Goal: Transaction & Acquisition: Obtain resource

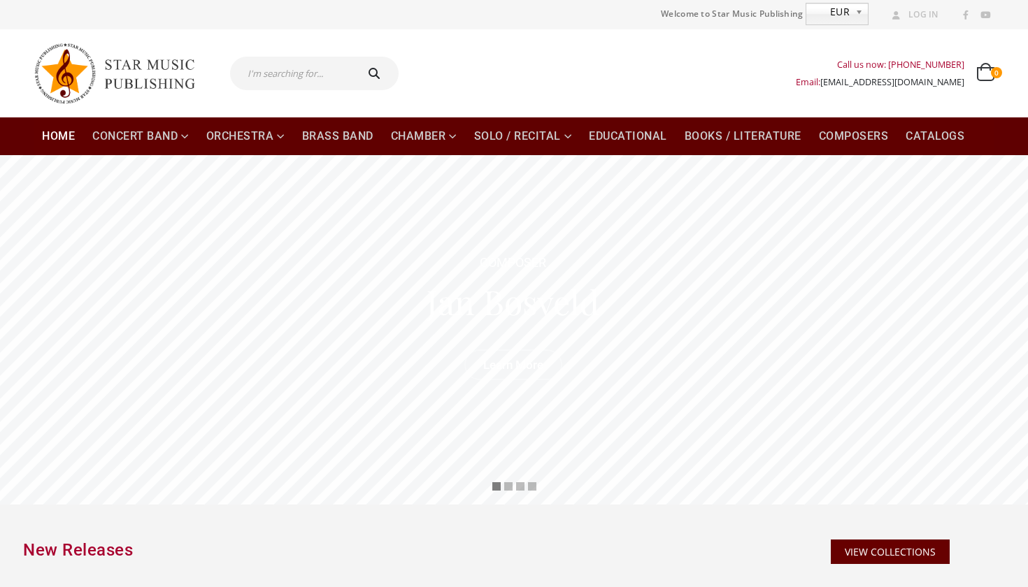
click at [528, 81] on div "Call us now: [PHONE_NUMBER] Email: [EMAIL_ADDRESS][DOMAIN_NAME] 0 0 items 0 ITE…" at bounding box center [701, 73] width 585 height 56
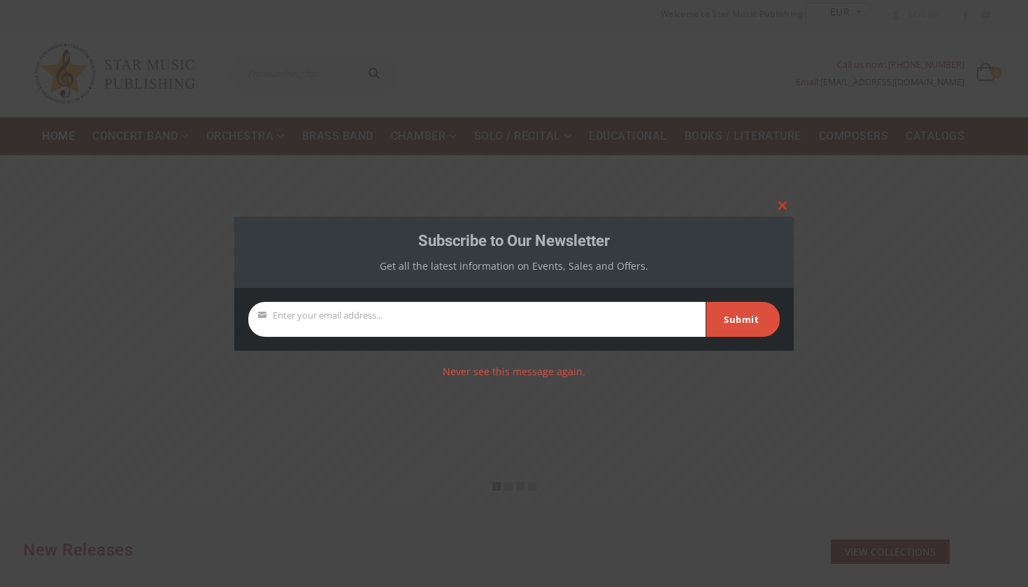
click at [787, 208] on span at bounding box center [782, 205] width 22 height 8
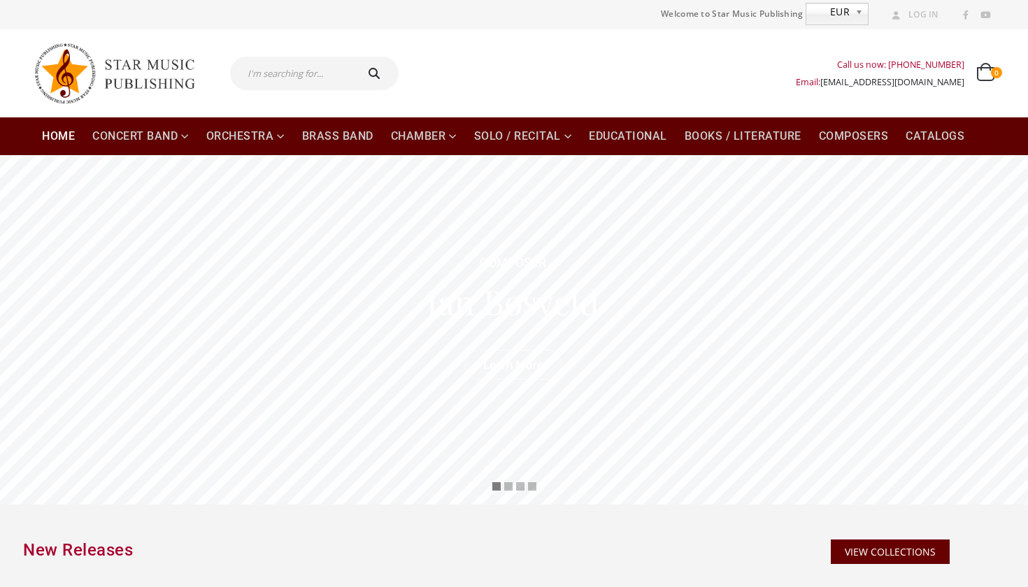
click at [347, 57] on input "text" at bounding box center [292, 74] width 124 height 34
type input "ode to joy"
click at [377, 73] on button "submit" at bounding box center [376, 74] width 45 height 34
type input "ode to joy"
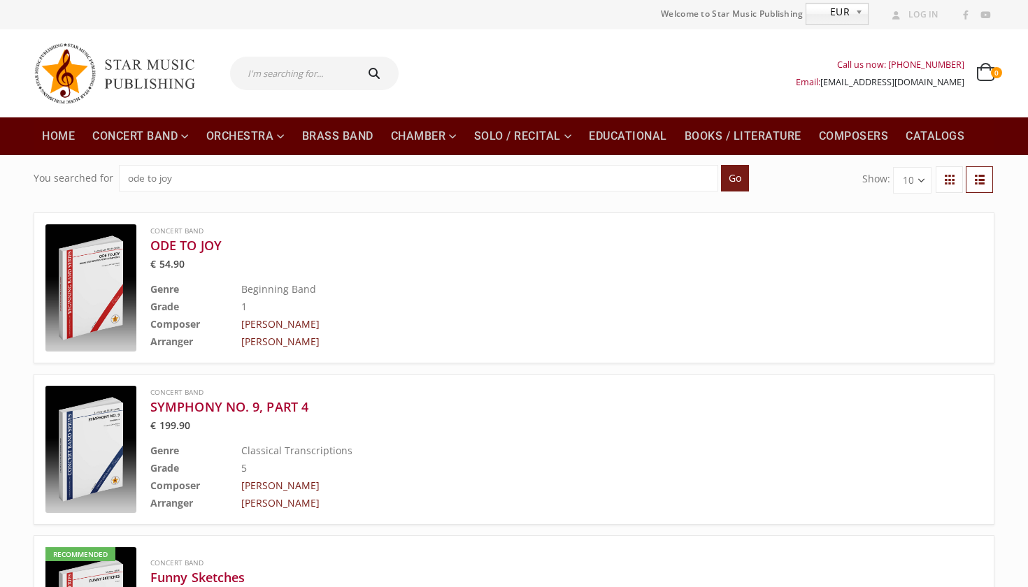
click at [113, 294] on img at bounding box center [90, 287] width 91 height 127
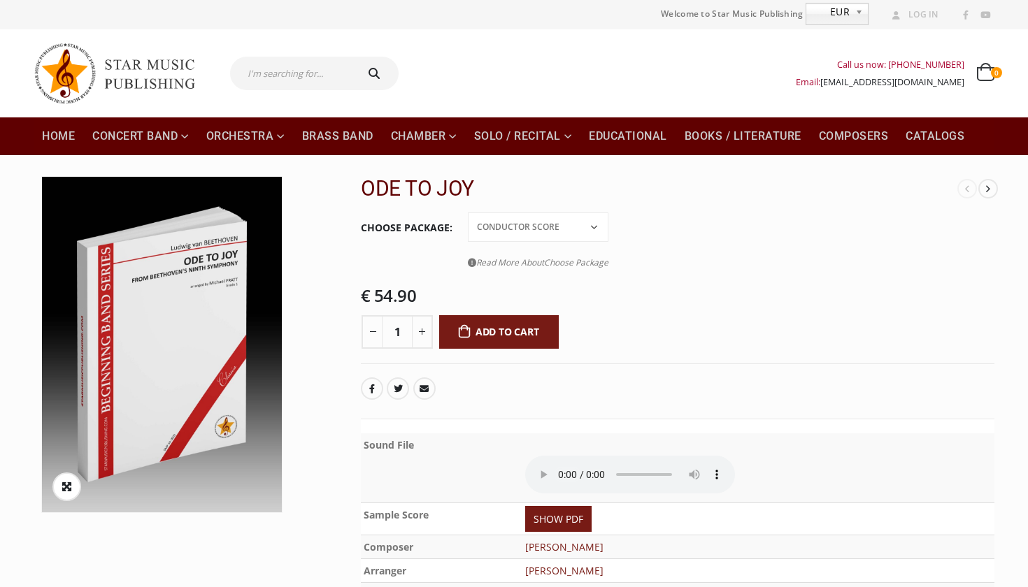
select select "conductor-score-price"
click at [182, 403] on img at bounding box center [162, 345] width 240 height 336
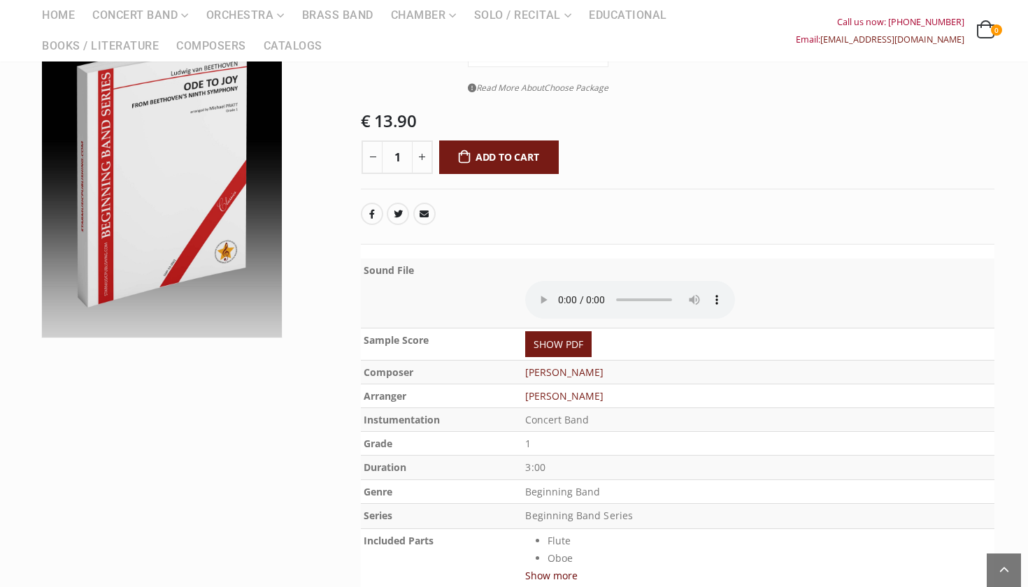
scroll to position [183, 0]
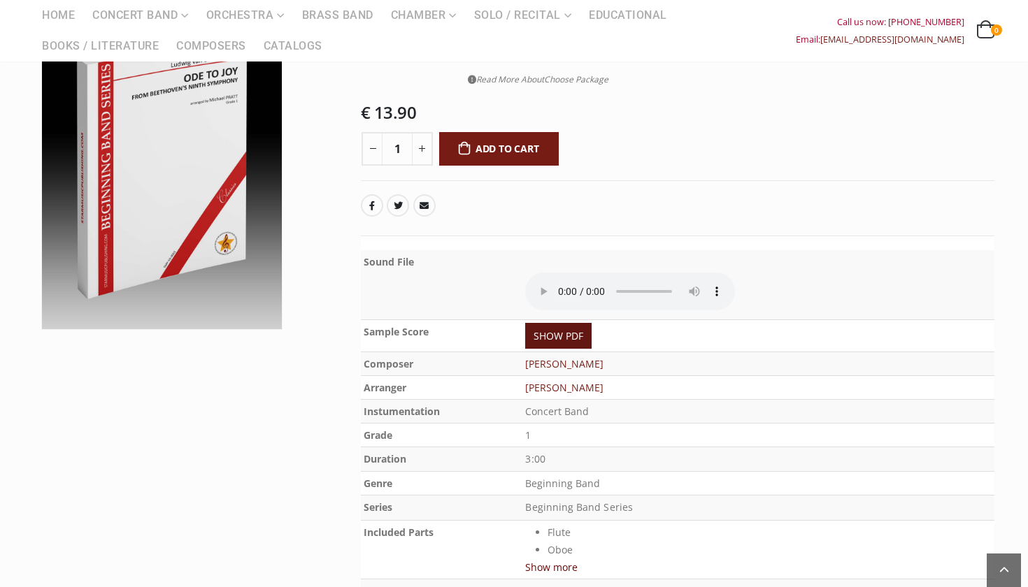
click at [547, 323] on link "SHOW PDF" at bounding box center [558, 336] width 66 height 26
